Goal: Transaction & Acquisition: Subscribe to service/newsletter

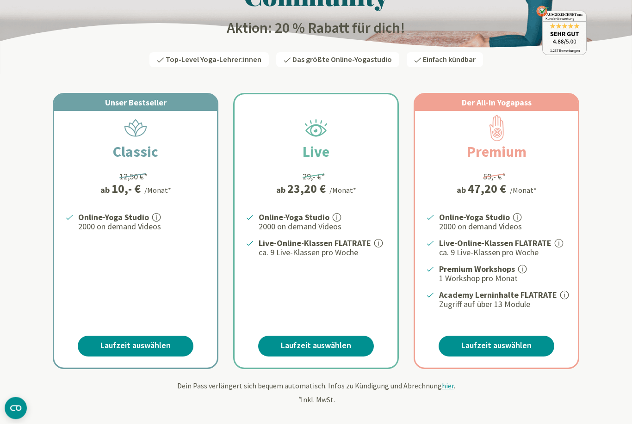
scroll to position [103, 0]
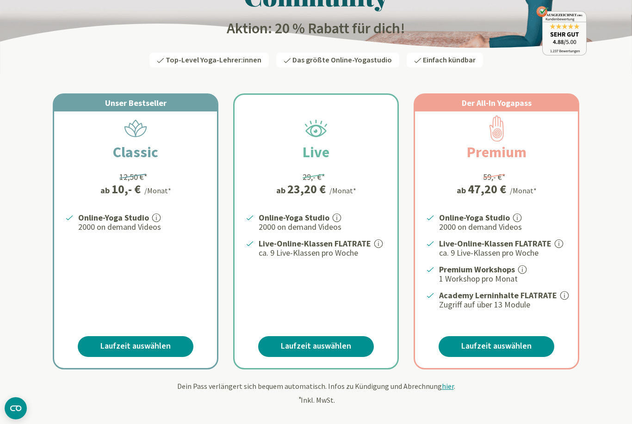
click at [101, 345] on link "Laufzeit auswählen" at bounding box center [136, 346] width 116 height 21
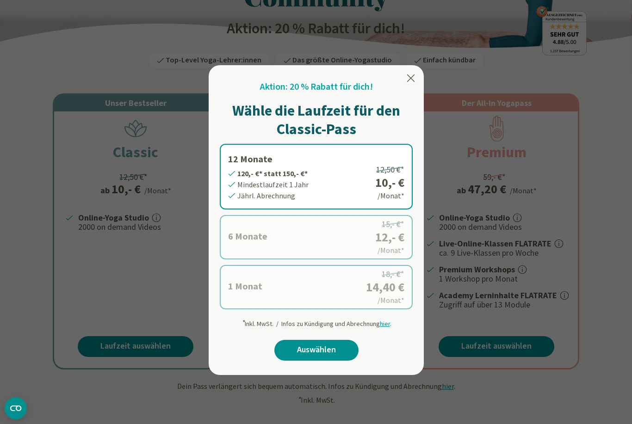
click at [241, 296] on label "1 Monat 14,40 €* statt 18,- €* Mindestlaufzeit 1 Monat Monatl. Abrechnung 18,- …" at bounding box center [316, 287] width 193 height 44
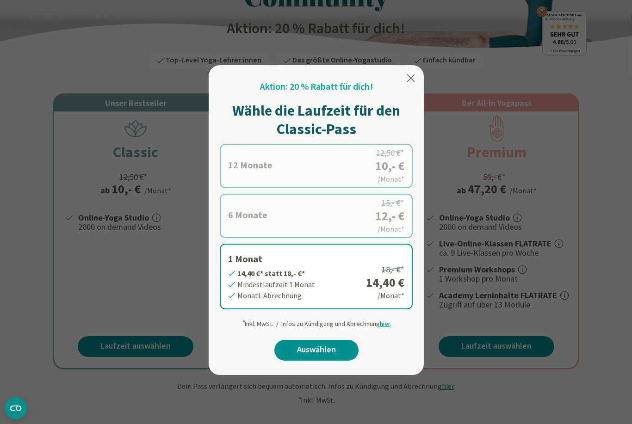
click at [242, 219] on label "6 Monate 72,- €* statt 90,- €* Mindestlaufzeit 6 Monate Halbjährl. Abrechnung 1…" at bounding box center [316, 216] width 193 height 44
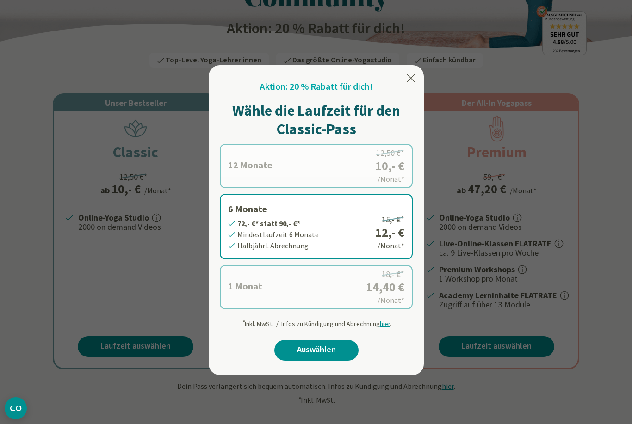
click at [247, 297] on label "1 Monat 14,40 €* statt 18,- €* Mindestlaufzeit 1 Monat Monatl. Abrechnung 18,- …" at bounding box center [316, 287] width 193 height 44
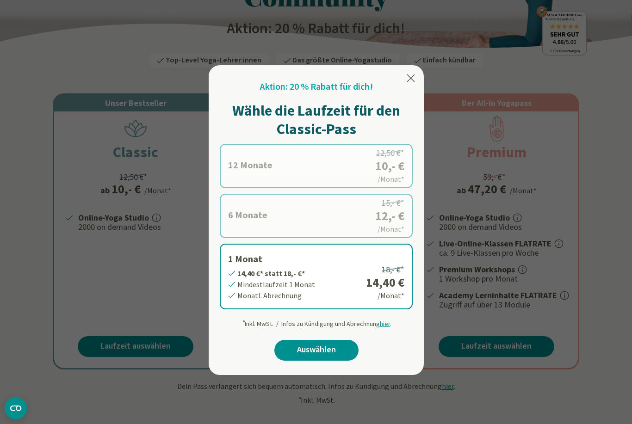
click at [250, 207] on label "6 Monate 72,- €* statt 90,- €* Mindestlaufzeit 6 Monate Halbjährl. Abrechnung 1…" at bounding box center [316, 216] width 193 height 44
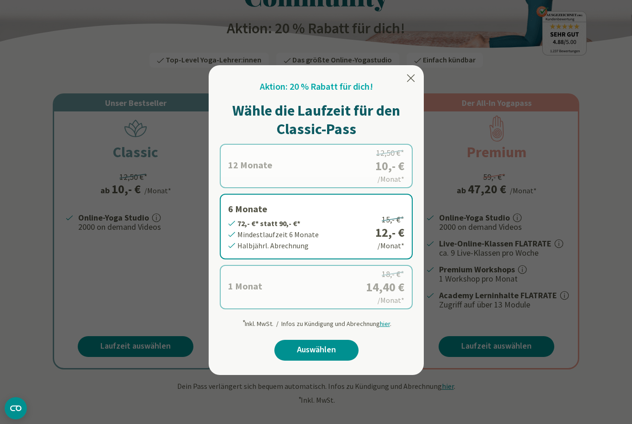
click at [241, 292] on label "1 Monat 14,40 €* statt 18,- €* Mindestlaufzeit 1 Monat Monatl. Abrechnung 18,- …" at bounding box center [316, 287] width 193 height 44
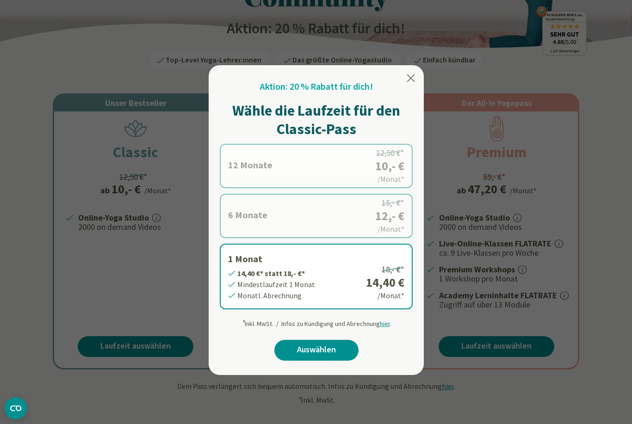
click at [290, 349] on link "Auswählen" at bounding box center [316, 350] width 84 height 21
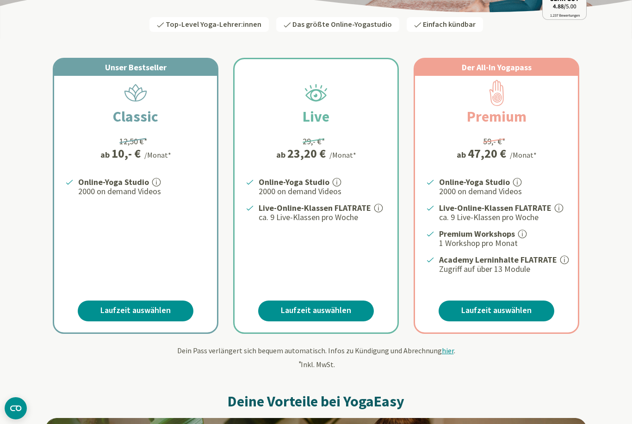
scroll to position [139, 0]
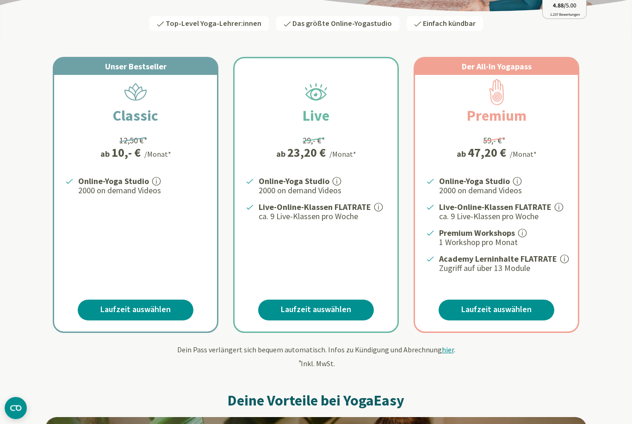
click at [111, 306] on link "Laufzeit auswählen" at bounding box center [136, 310] width 116 height 21
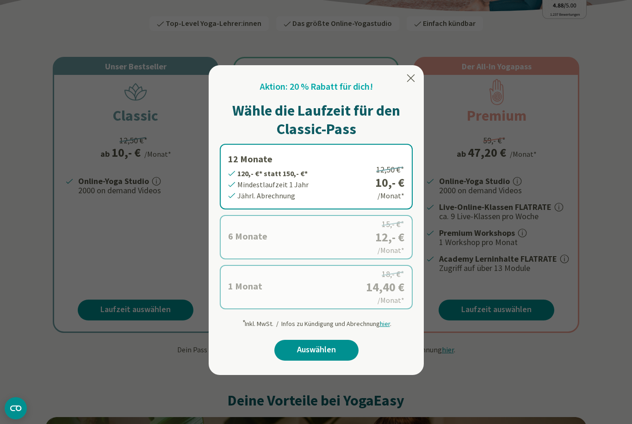
click at [242, 290] on label "1 Monat 14,40 €* statt 18,- €* Mindestlaufzeit 1 Monat Monatl. Abrechnung 18,- …" at bounding box center [316, 287] width 193 height 44
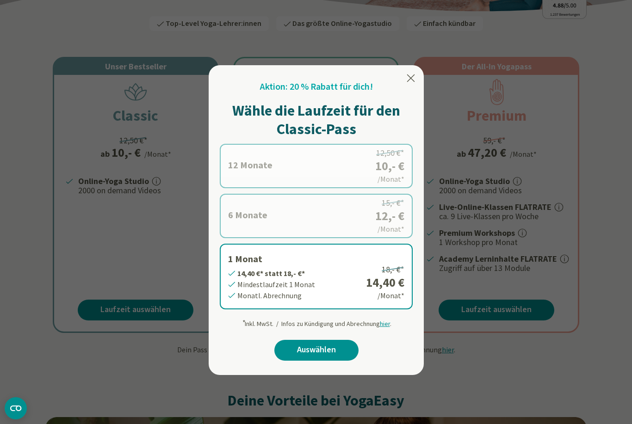
click at [294, 347] on link "Auswählen" at bounding box center [316, 350] width 84 height 21
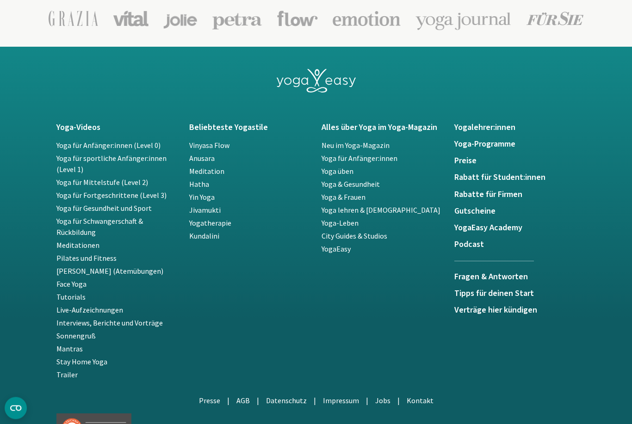
scroll to position [1894, 0]
click at [466, 190] on h5 "Rabatte für Firmen" at bounding box center [515, 194] width 122 height 9
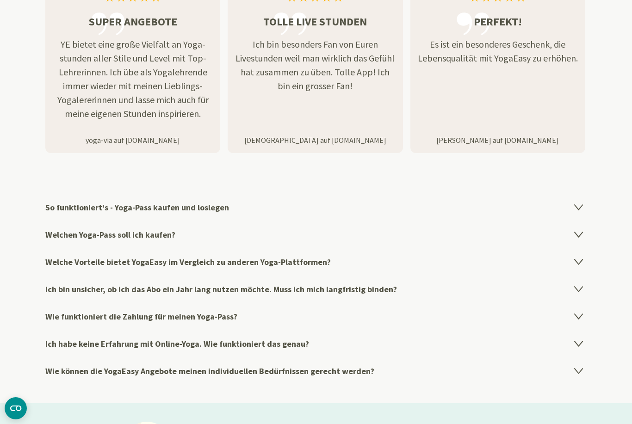
scroll to position [1388, 0]
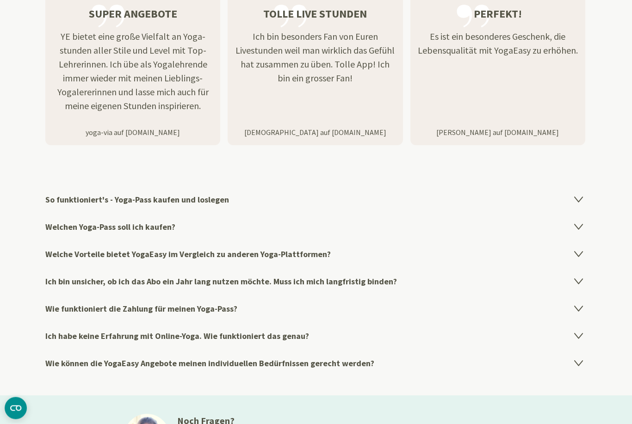
click at [55, 201] on h4 "So funktioniert's - Yoga-Pass kaufen und loslegen" at bounding box center [315, 199] width 541 height 27
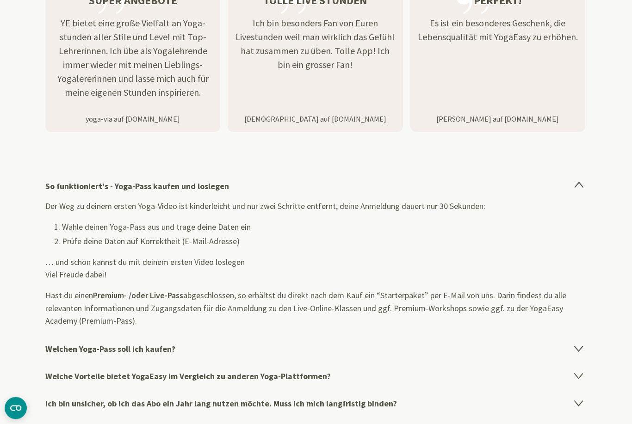
scroll to position [1497, 0]
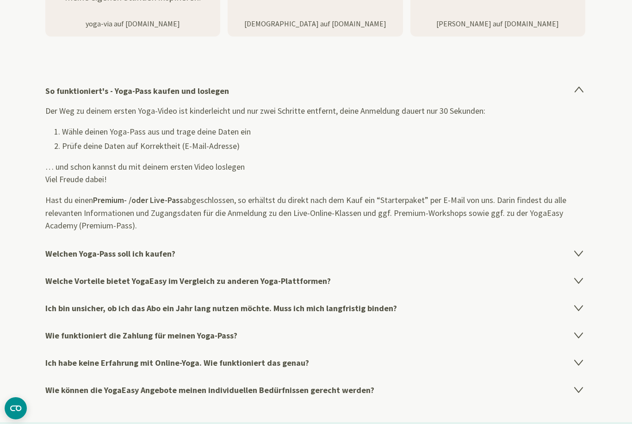
click at [62, 257] on h4 "Welchen Yoga-Pass soll ich kaufen?" at bounding box center [315, 253] width 541 height 27
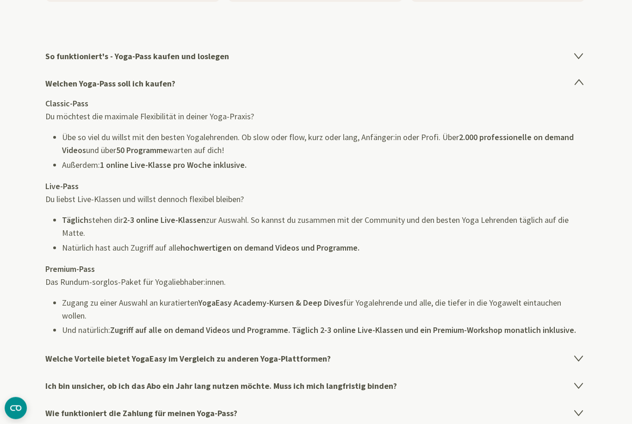
scroll to position [1588, 0]
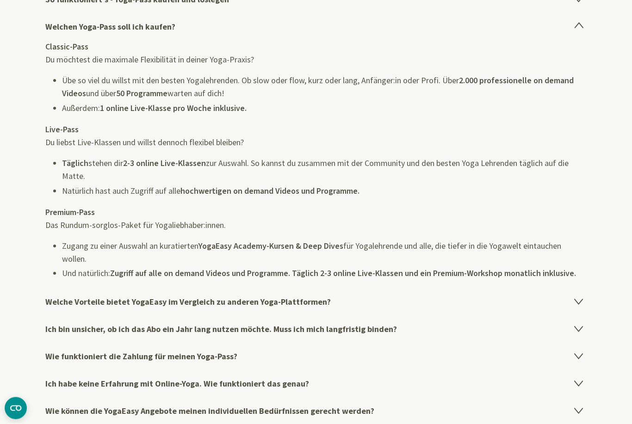
click at [49, 296] on h4 "Welche Vorteile bietet YogaEasy im Vergleich zu anderen Yoga-Plattformen?" at bounding box center [315, 302] width 541 height 27
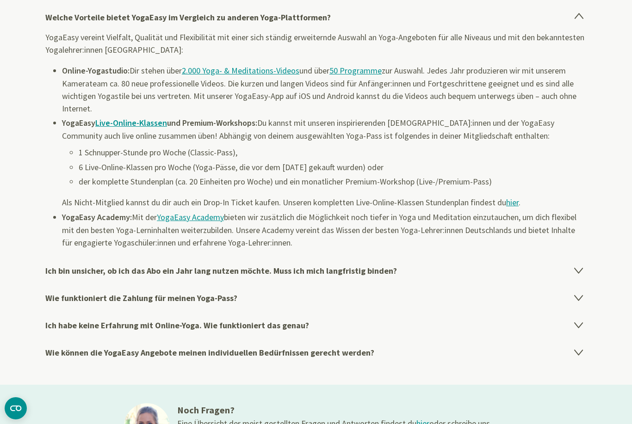
scroll to position [1671, 0]
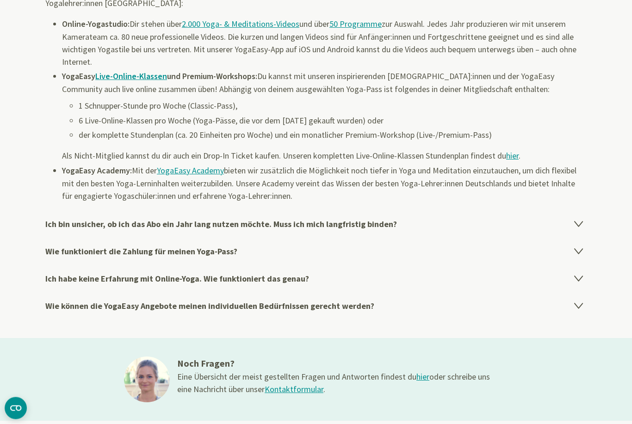
click at [61, 224] on h4 "Ich bin unsicher, ob ich das Abo ein Jahr lang nutzen möchte. Muss ich mich lan…" at bounding box center [315, 224] width 541 height 27
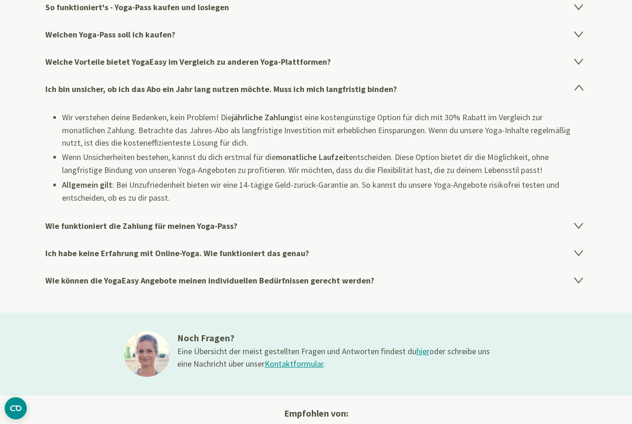
scroll to position [1579, 0]
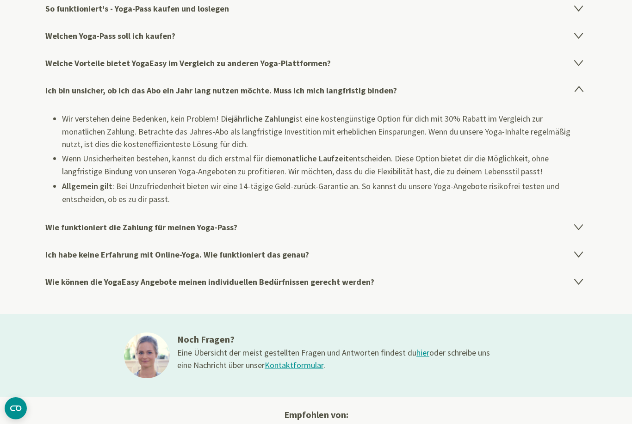
click at [69, 226] on h4 "Wie funktioniert die Zahlung für meinen Yoga-Pass?" at bounding box center [315, 227] width 541 height 27
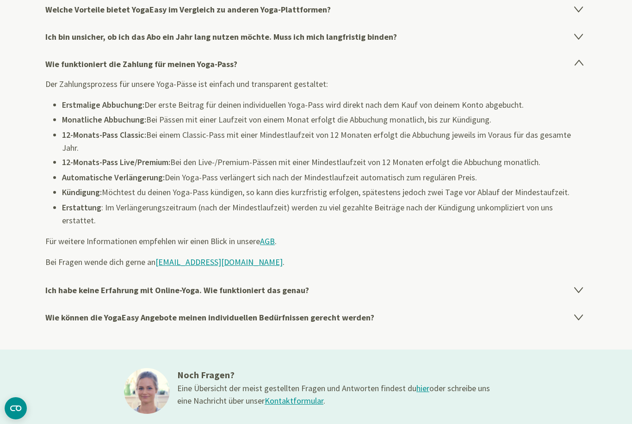
scroll to position [1639, 0]
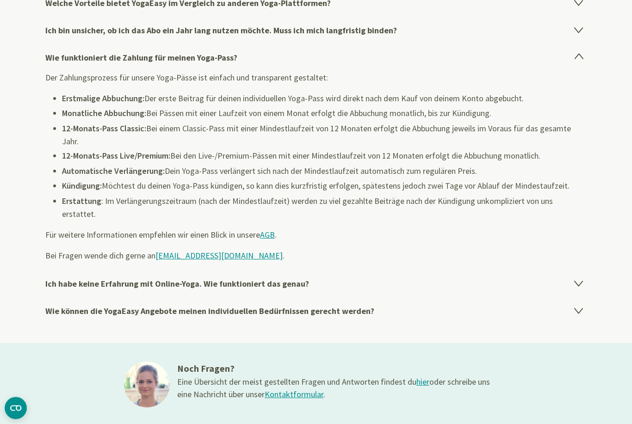
click at [58, 271] on h4 "Ich habe keine Erfahrung mit Online-Yoga. Wie funktioniert das genau?" at bounding box center [315, 283] width 541 height 27
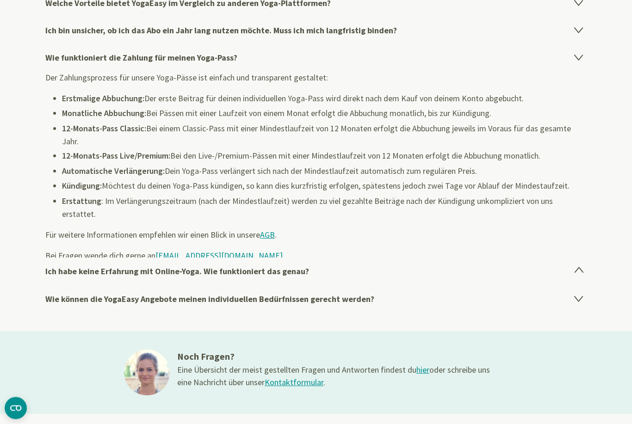
scroll to position [1640, 0]
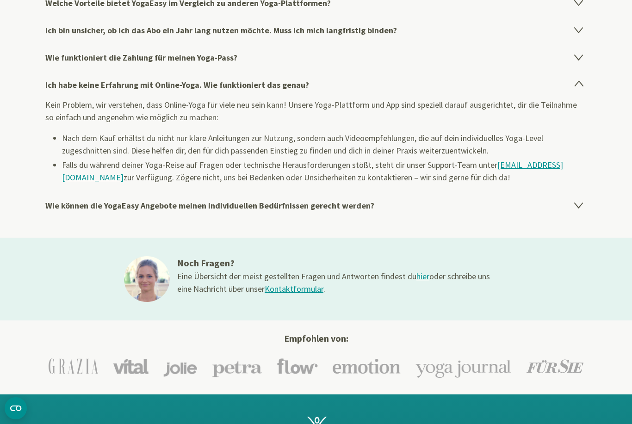
click at [54, 205] on h4 "Wie können die YogaEasy Angebote meinen individuellen Bedürfnissen gerecht werd…" at bounding box center [315, 205] width 541 height 27
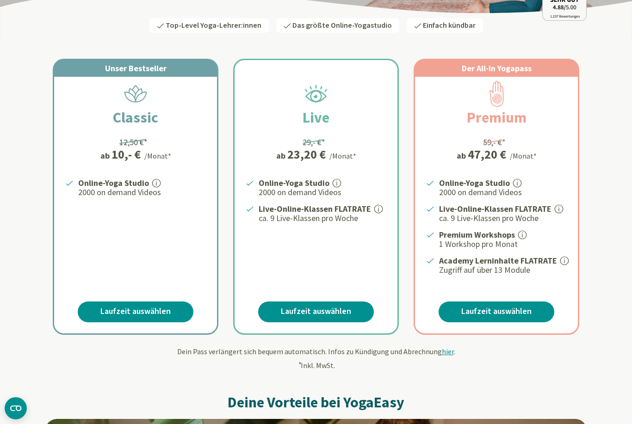
scroll to position [141, 0]
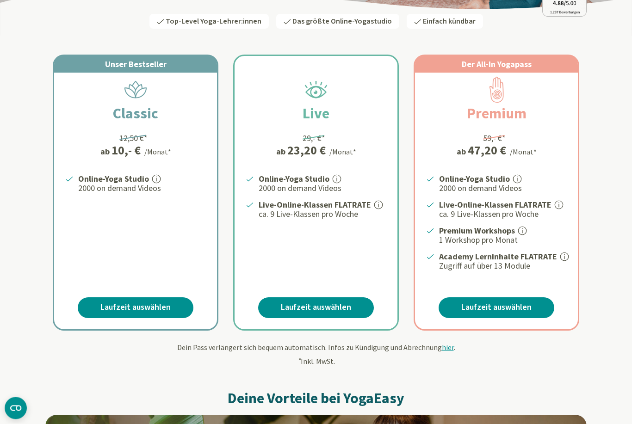
click at [129, 303] on link "Laufzeit auswählen" at bounding box center [136, 308] width 116 height 21
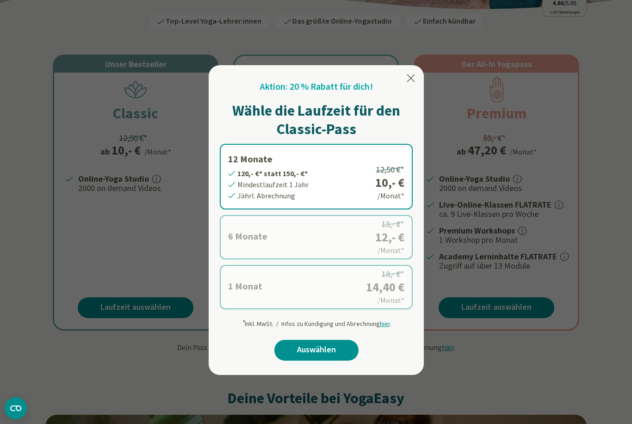
click at [254, 296] on label "1 Monat 14,40 €* statt 18,- €* Mindestlaufzeit 1 Monat Monatl. Abrechnung 18,- …" at bounding box center [316, 287] width 193 height 44
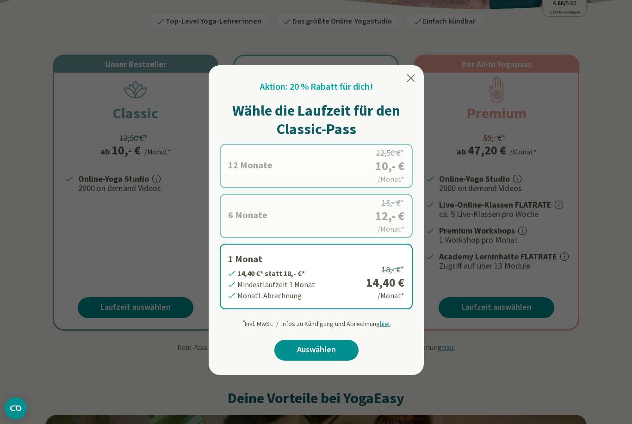
click at [293, 350] on link "Auswählen" at bounding box center [316, 350] width 84 height 21
